Goal: Task Accomplishment & Management: Use online tool/utility

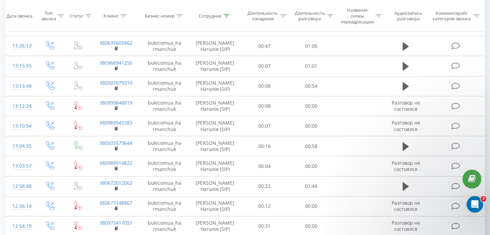
scroll to position [276, 0]
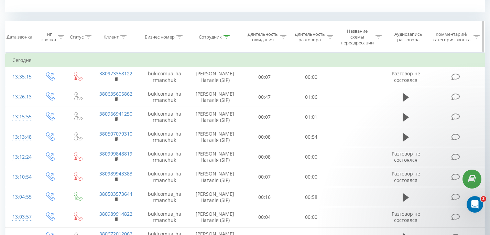
click at [227, 36] on icon at bounding box center [226, 36] width 6 height 3
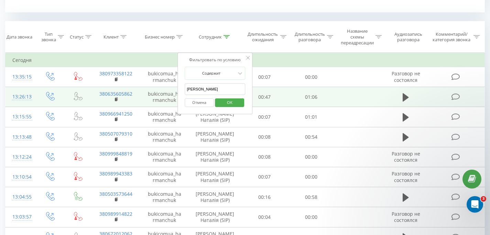
drag, startPoint x: 210, startPoint y: 87, endPoint x: 159, endPoint y: 87, distance: 50.9
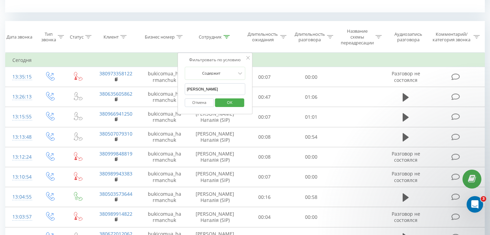
click at [220, 88] on input "[PERSON_NAME]" at bounding box center [215, 89] width 61 height 12
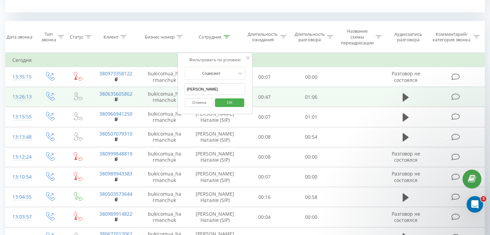
drag, startPoint x: 189, startPoint y: 89, endPoint x: 159, endPoint y: 89, distance: 30.3
click button "OK" at bounding box center [229, 102] width 29 height 9
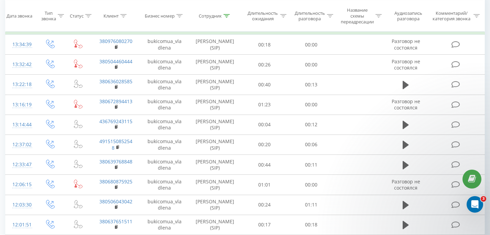
scroll to position [177, 0]
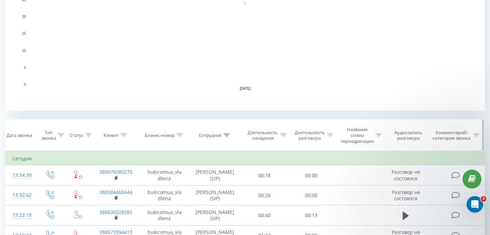
click at [227, 137] on div at bounding box center [226, 135] width 6 height 6
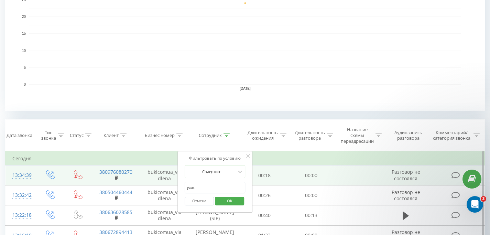
drag, startPoint x: 200, startPoint y: 186, endPoint x: 166, endPoint y: 179, distance: 34.6
type input "[PERSON_NAME]"
click button "OK" at bounding box center [229, 201] width 29 height 9
